Goal: Task Accomplishment & Management: Use online tool/utility

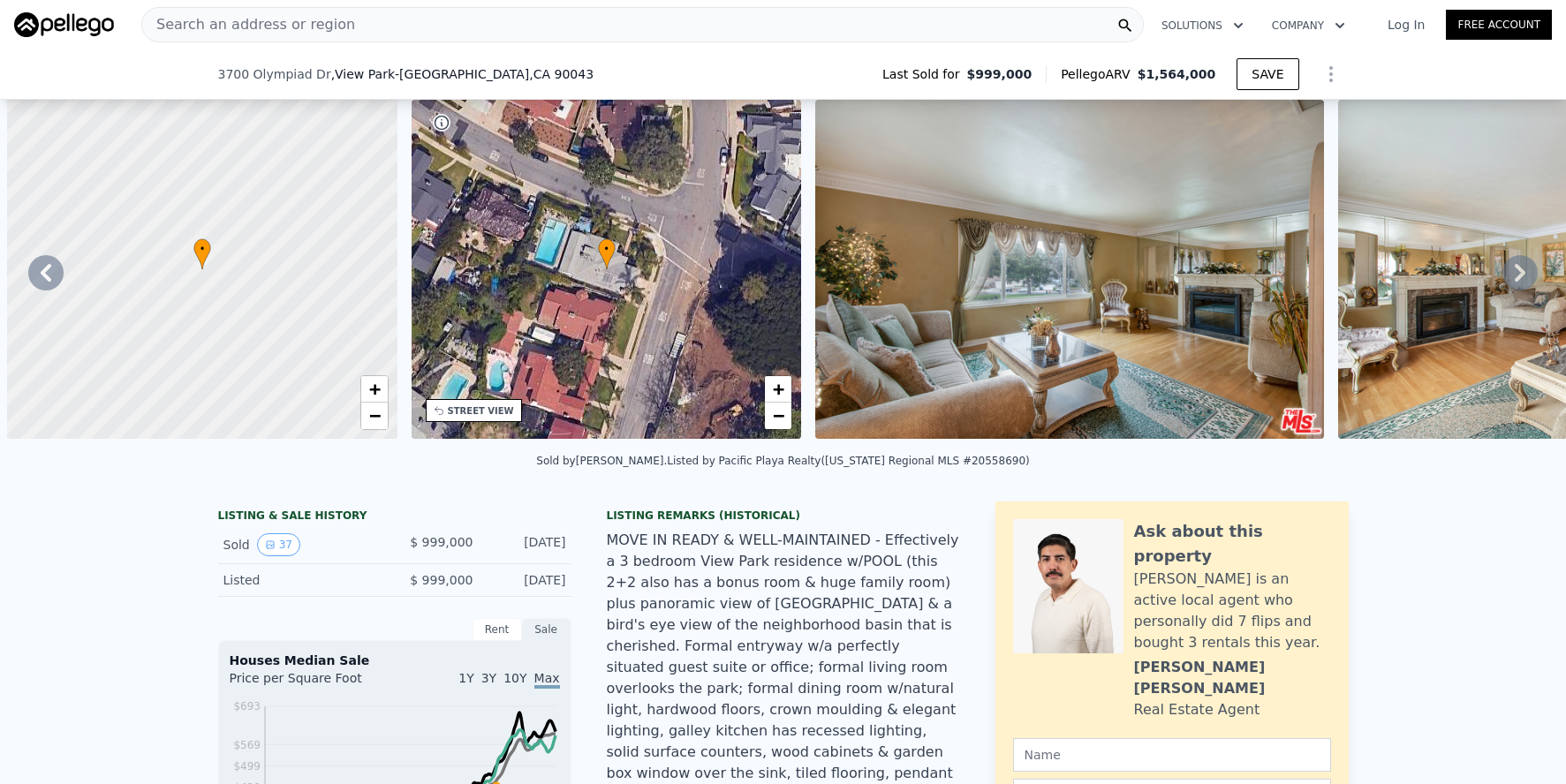
scroll to position [0, 16581]
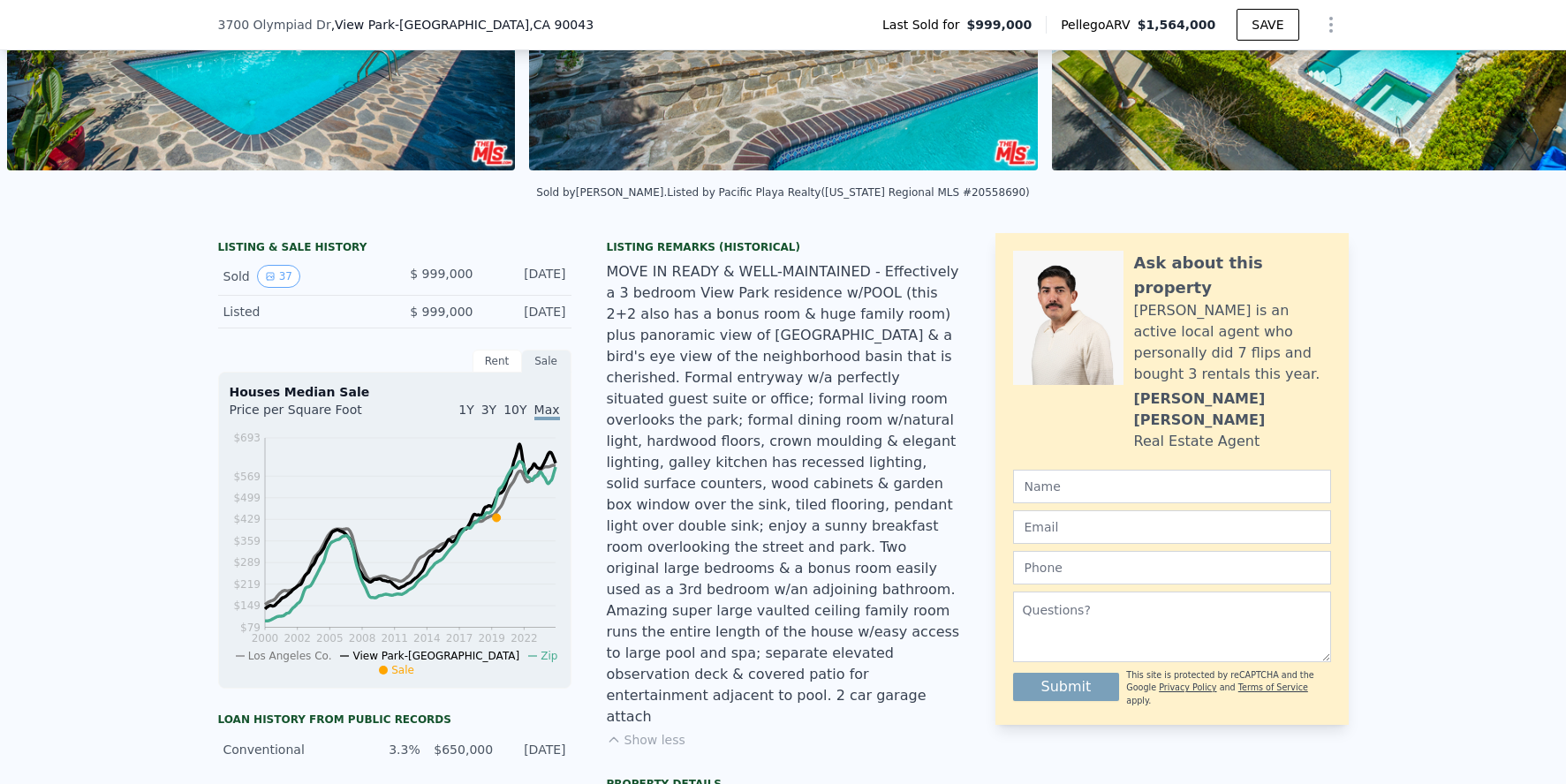
type input "4"
type input "4620"
type input "9514"
checkbox input "false"
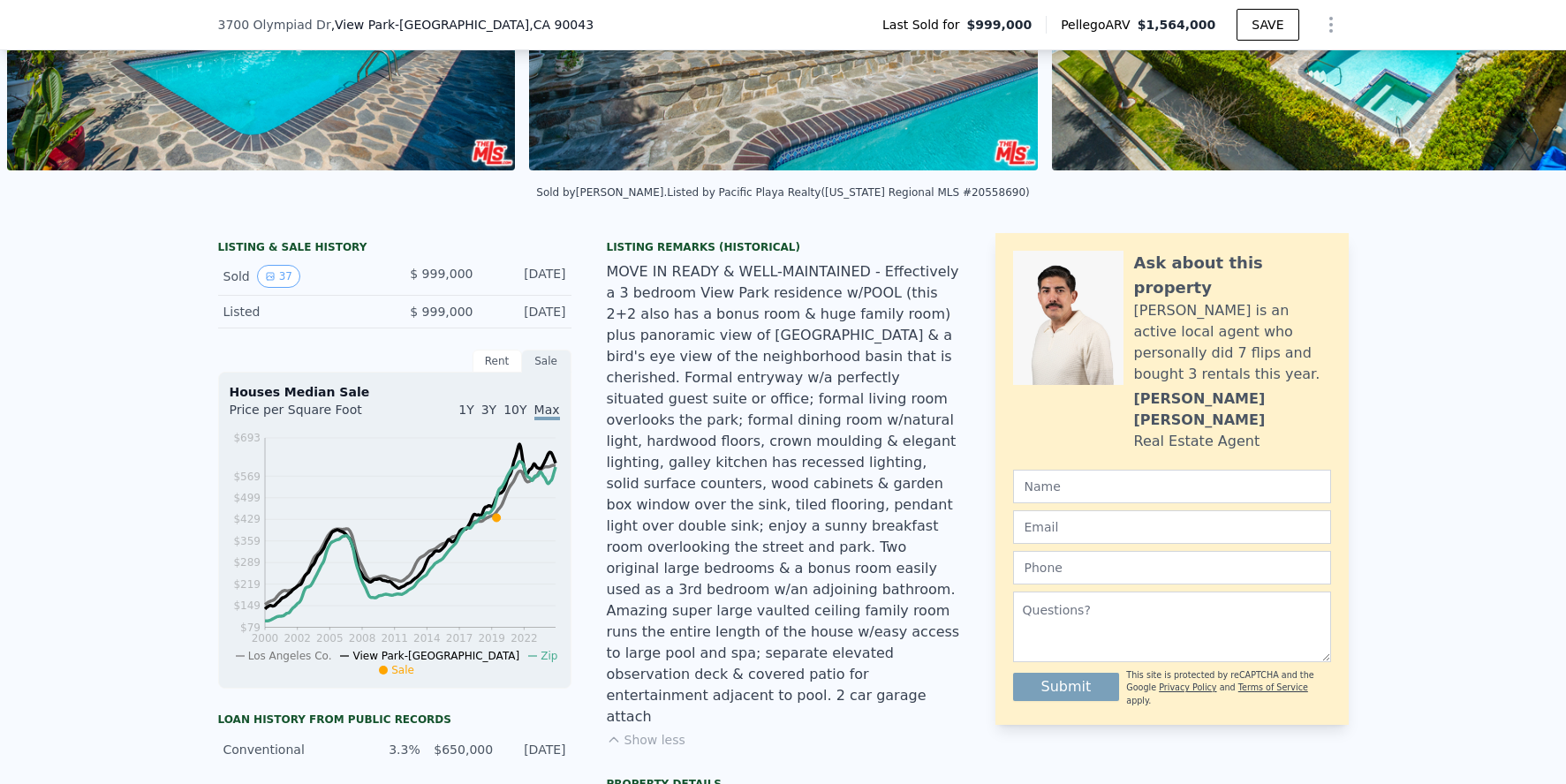
checkbox input "true"
type input "$ 1,769,000"
type input "$ 576,334"
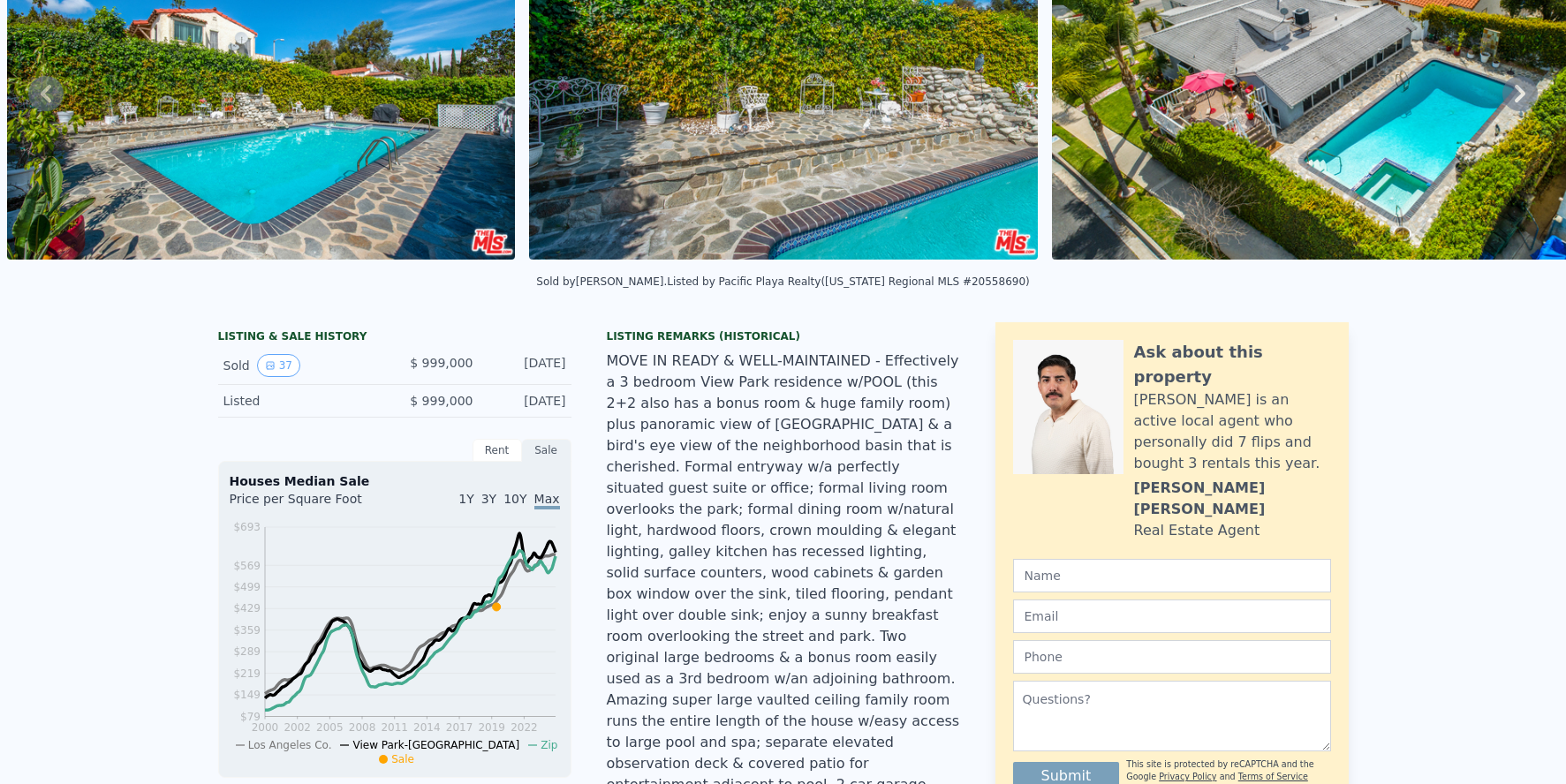
scroll to position [0, 0]
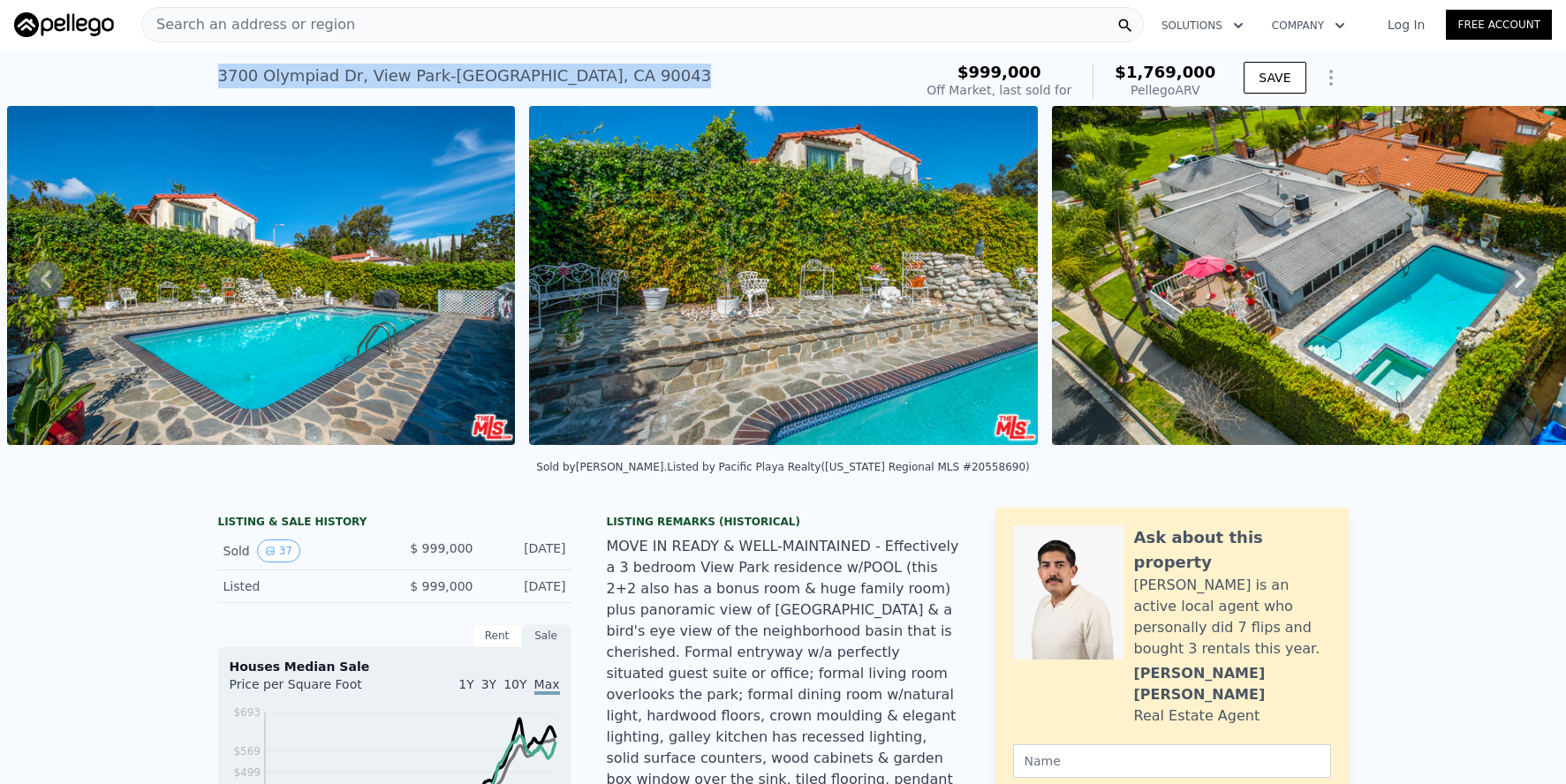
drag, startPoint x: 211, startPoint y: 73, endPoint x: 570, endPoint y: 71, distance: 359.0
click at [652, 73] on div "[STREET_ADDRESS] Sold [DATE] for $999k (~ARV $1.769m )" at bounding box center [562, 80] width 688 height 49
copy div "[STREET_ADDRESS]"
